Goal: Information Seeking & Learning: Learn about a topic

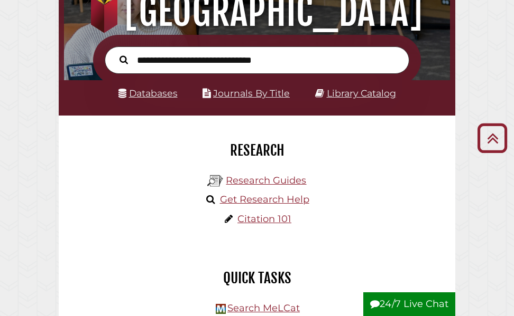
scroll to position [106, 0]
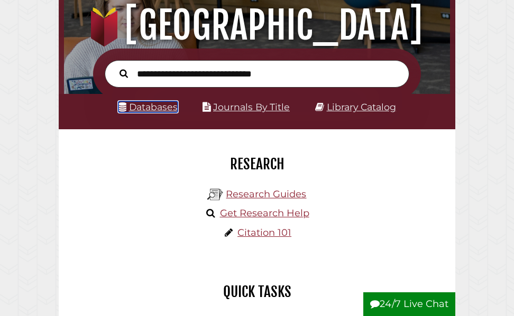
click at [148, 104] on link "Databases" at bounding box center [147, 106] width 59 height 11
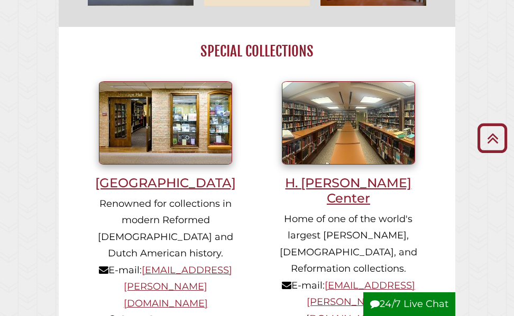
scroll to position [792, 0]
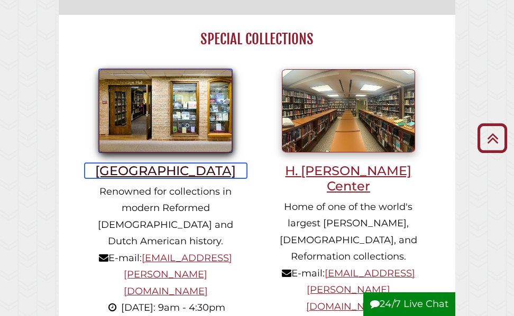
click at [159, 173] on h3 "[GEOGRAPHIC_DATA]" at bounding box center [166, 170] width 162 height 15
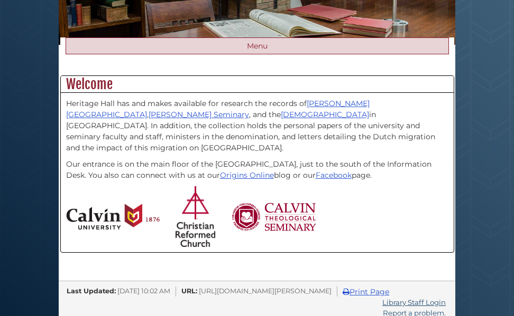
scroll to position [176, 0]
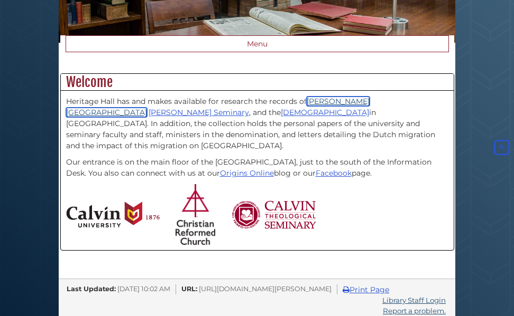
click at [339, 117] on link "Calvin University" at bounding box center [217, 107] width 303 height 21
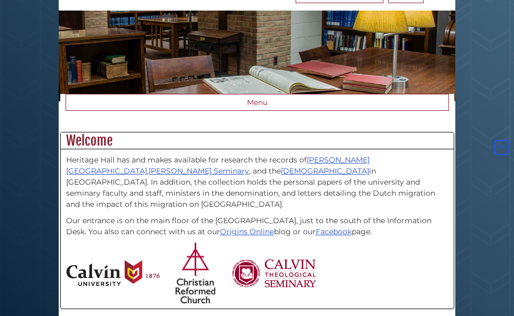
scroll to position [2, 0]
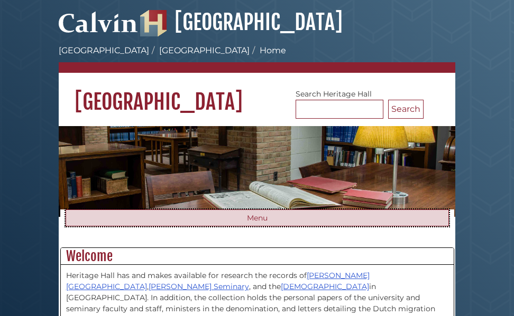
click at [258, 218] on button "Menu" at bounding box center [257, 218] width 383 height 17
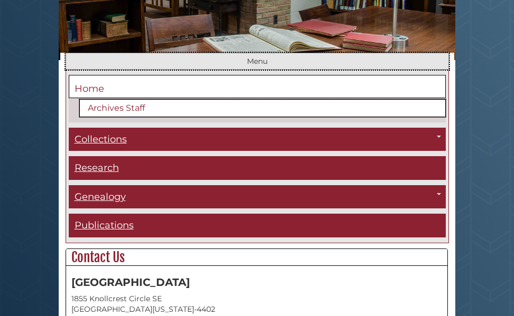
scroll to position [160, 0]
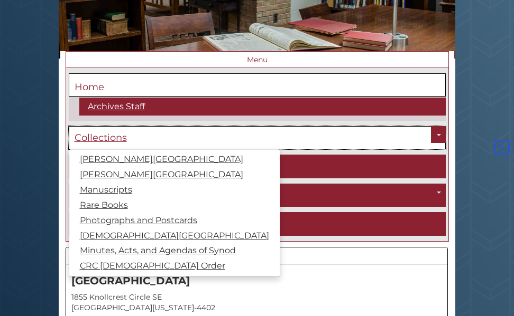
click at [88, 138] on span "Collections" at bounding box center [100, 138] width 52 height 12
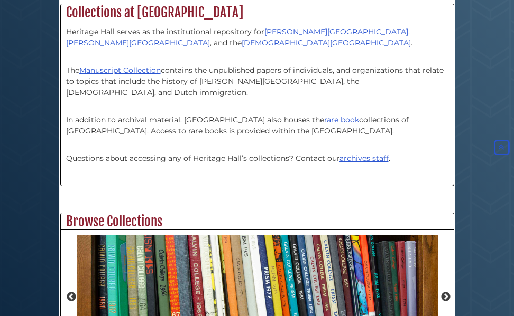
scroll to position [264, 0]
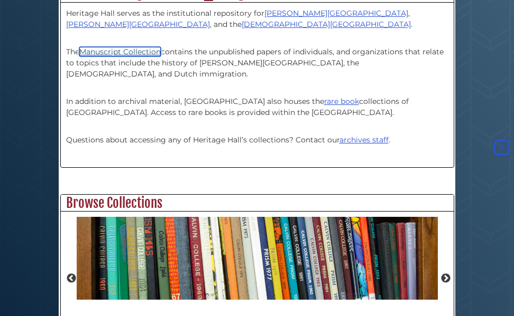
click at [128, 50] on link "Manuscript Collection" at bounding box center [119, 52] width 81 height 10
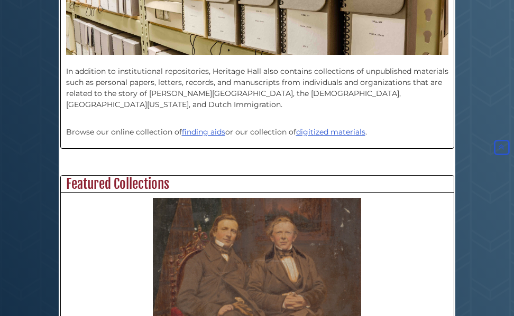
scroll to position [317, 0]
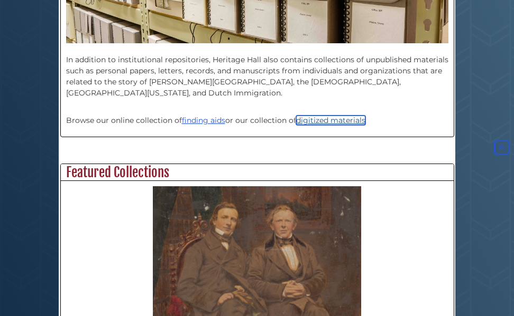
click at [320, 120] on link "digitized materials" at bounding box center [330, 121] width 69 height 10
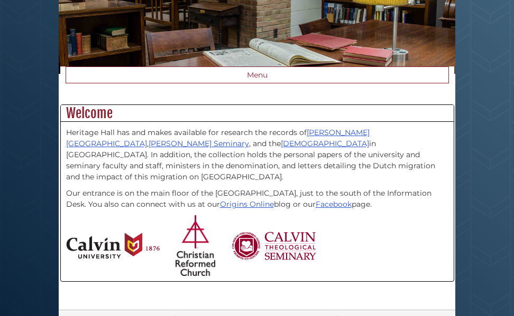
scroll to position [160, 0]
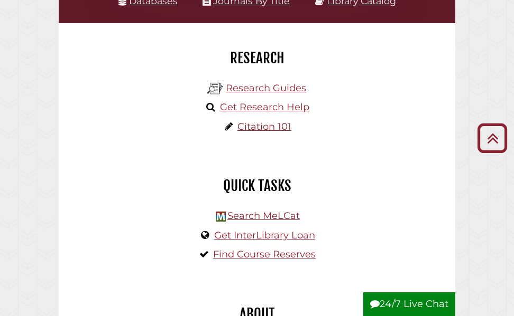
scroll to position [211, 0]
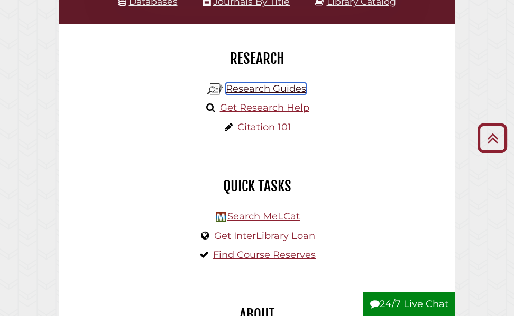
click at [253, 88] on link "Research Guides" at bounding box center [266, 89] width 80 height 12
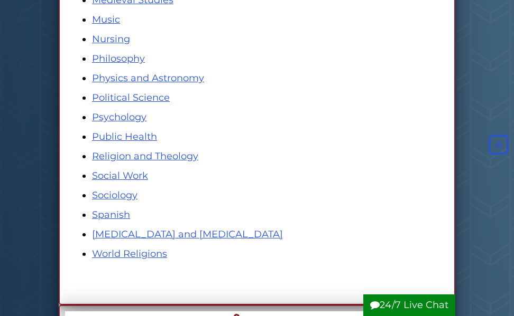
scroll to position [634, 0]
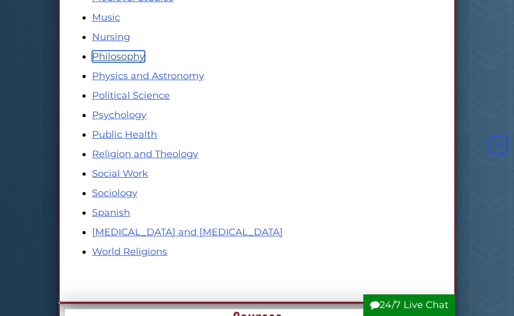
click at [113, 57] on link "Philosophy" at bounding box center [118, 57] width 53 height 12
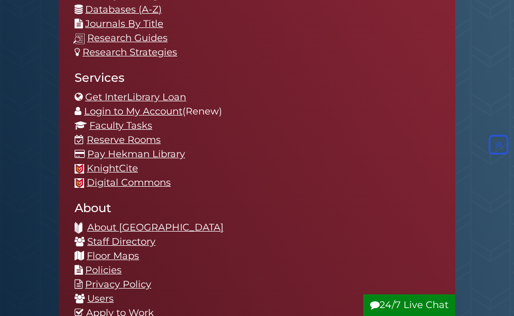
scroll to position [898, 0]
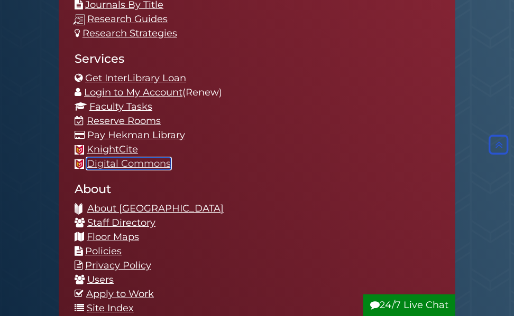
click at [141, 163] on link "Digital Commons" at bounding box center [129, 164] width 84 height 12
